Goal: Browse casually

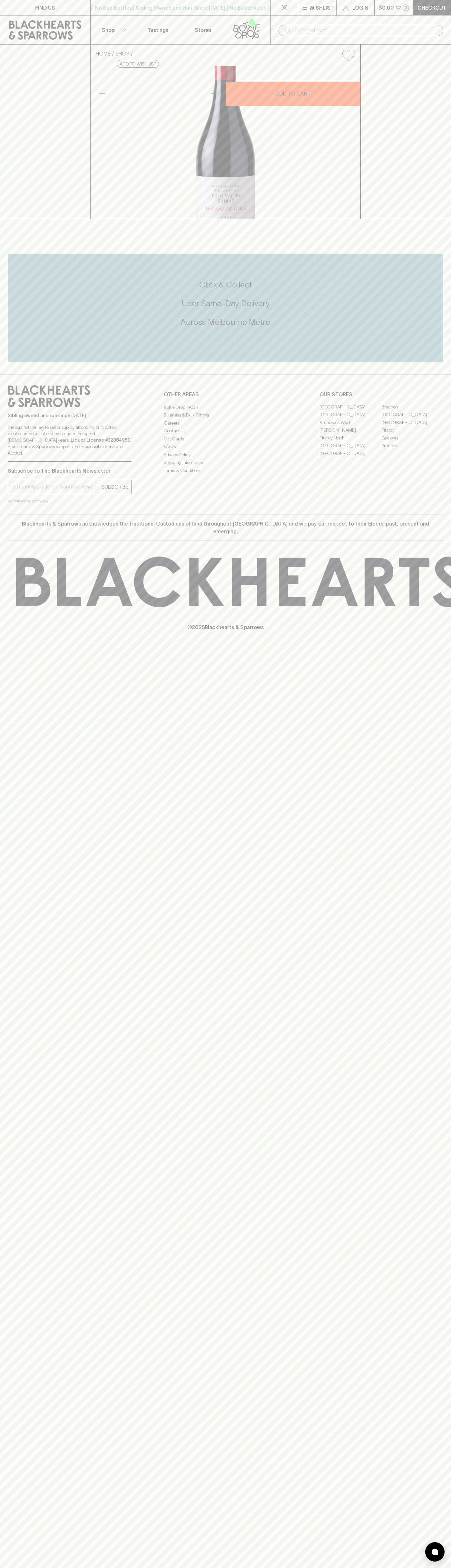
click at [156, 15] on div "| No Bad Bottles | Sibling Owned and Run Since 2006 | No Bad Bottles | Sibling …" at bounding box center [180, 7] width 180 height 16
click at [430, 647] on div "© 2025 Blackhearts & Sparrows" at bounding box center [226, 594] width 451 height 107
click at [204, 1568] on html "FIND US | No Bad Bottles | Sibling Owned and Run Since 2006 | No Bad Bottles | …" at bounding box center [226, 784] width 451 height 1568
click at [20, 233] on div at bounding box center [226, 226] width 451 height 14
